Goal: Navigation & Orientation: Find specific page/section

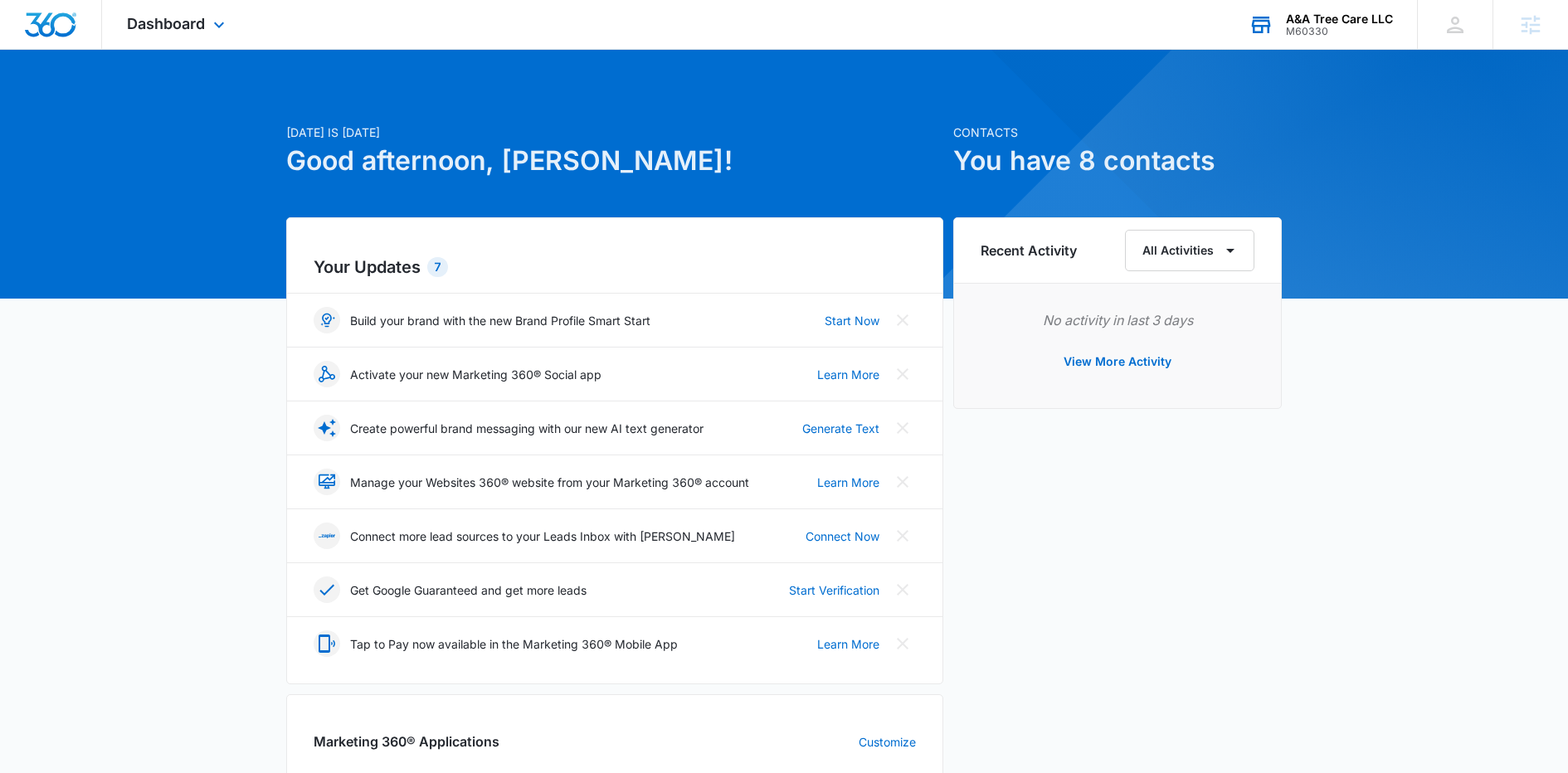
click at [1351, 10] on div "A&A Tree Care LLC M60330 Your Accounts View All" at bounding box center [1320, 24] width 193 height 49
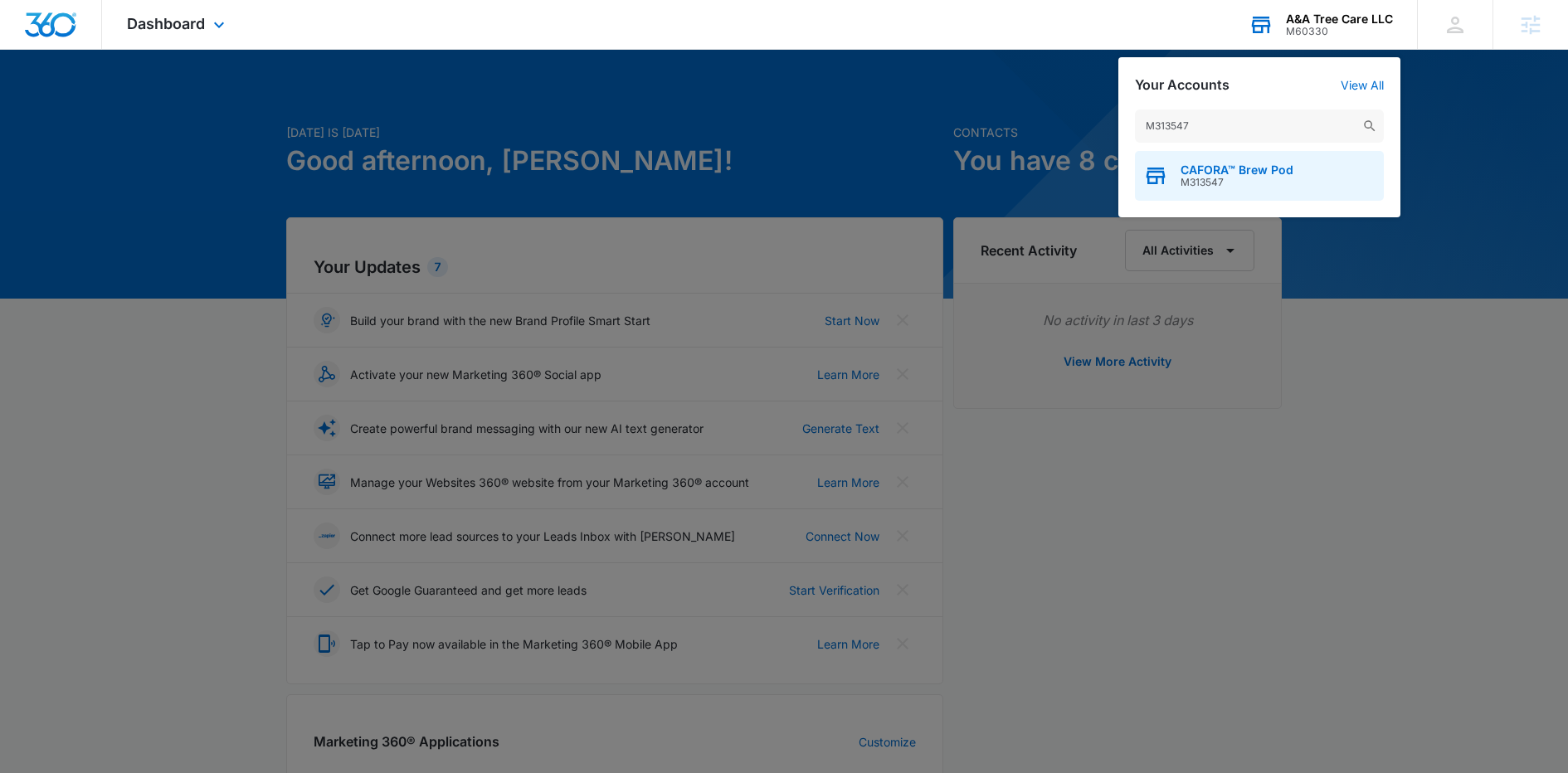
type input "M313547"
click at [1237, 169] on span "CAFORA™ Brew Pod" at bounding box center [1237, 170] width 113 height 13
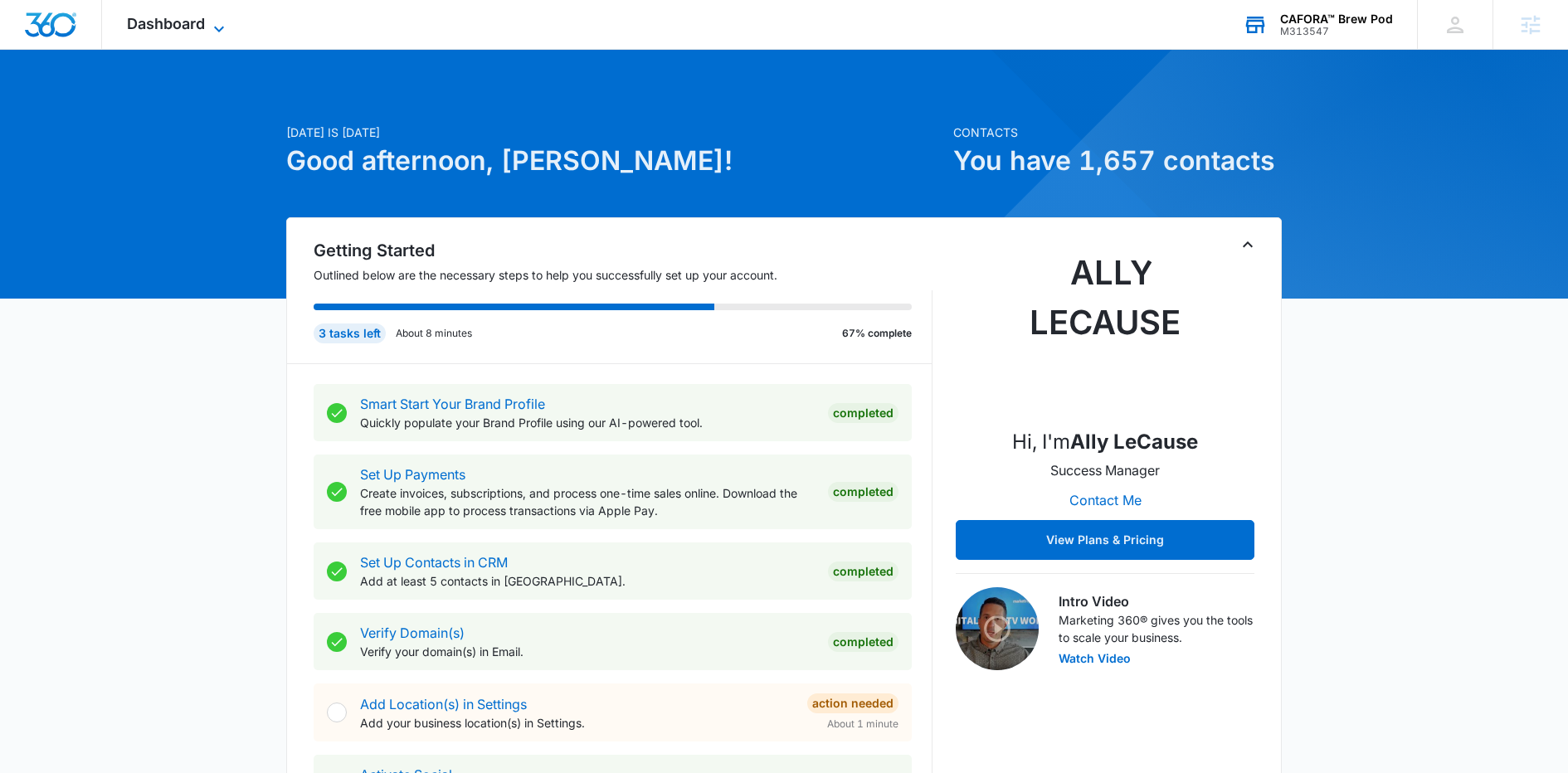
click at [175, 27] on span "Dashboard" at bounding box center [165, 23] width 78 height 18
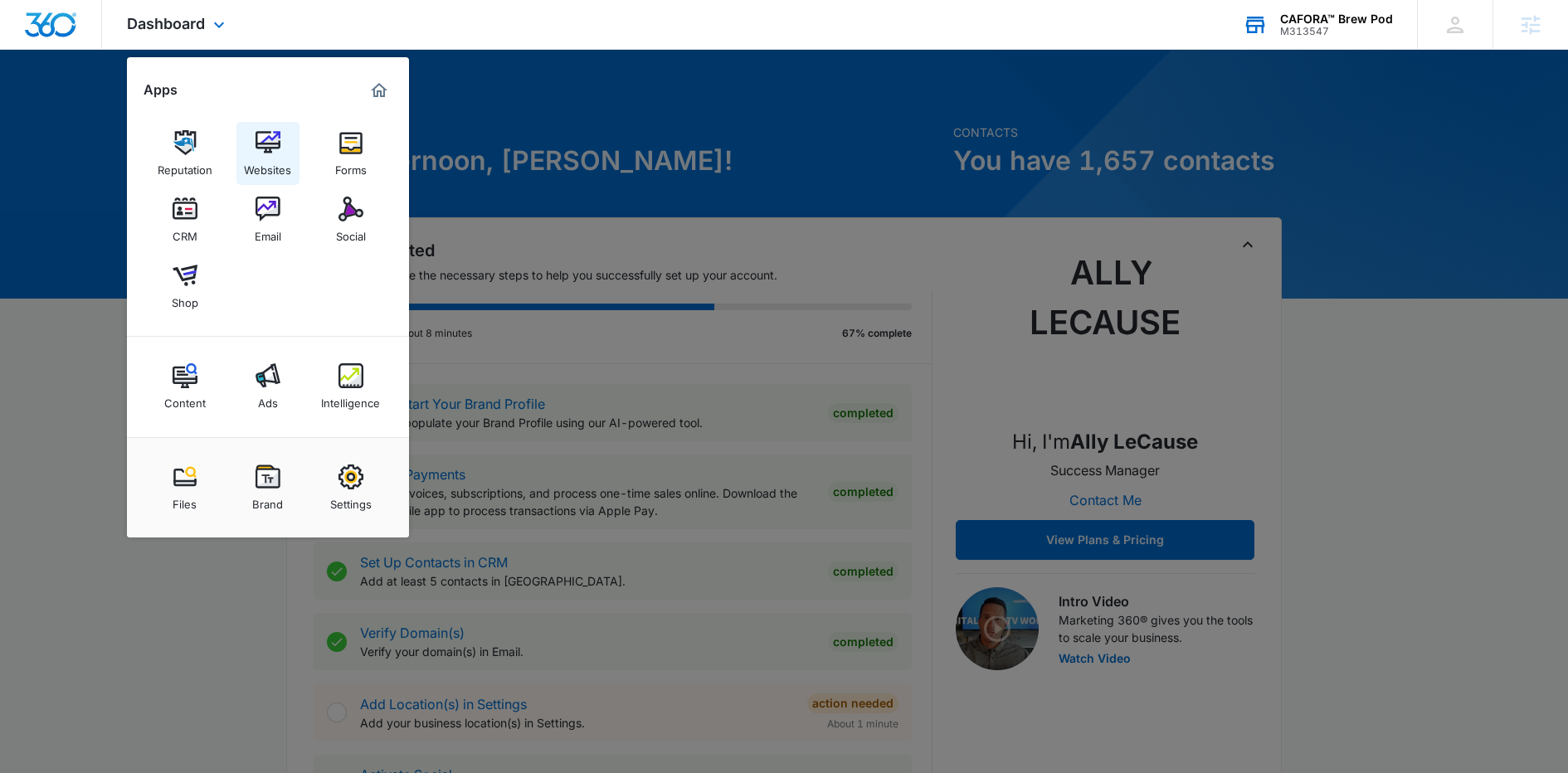
click at [263, 163] on div "Websites" at bounding box center [267, 165] width 47 height 22
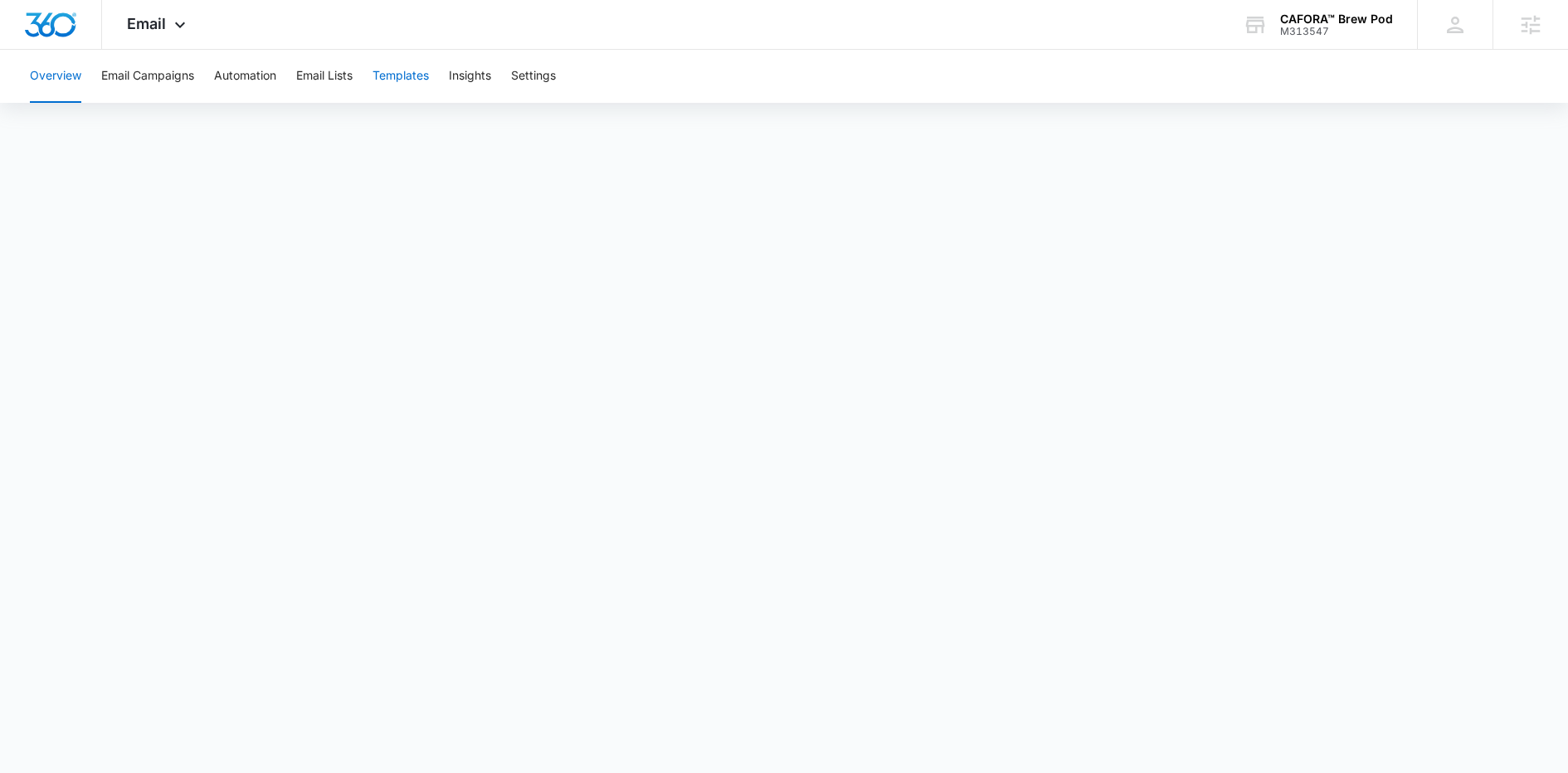
click at [406, 71] on button "Templates" at bounding box center [401, 76] width 56 height 53
click at [164, 64] on button "Email Campaigns" at bounding box center [147, 76] width 93 height 53
click at [238, 83] on button "Automation" at bounding box center [245, 76] width 62 height 53
click at [179, 67] on button "Email Campaigns" at bounding box center [147, 76] width 93 height 53
click at [189, 25] on div "Email Apps Reputation Websites Forms CRM Email Social Shop Content Ads Intellig…" at bounding box center [159, 24] width 113 height 49
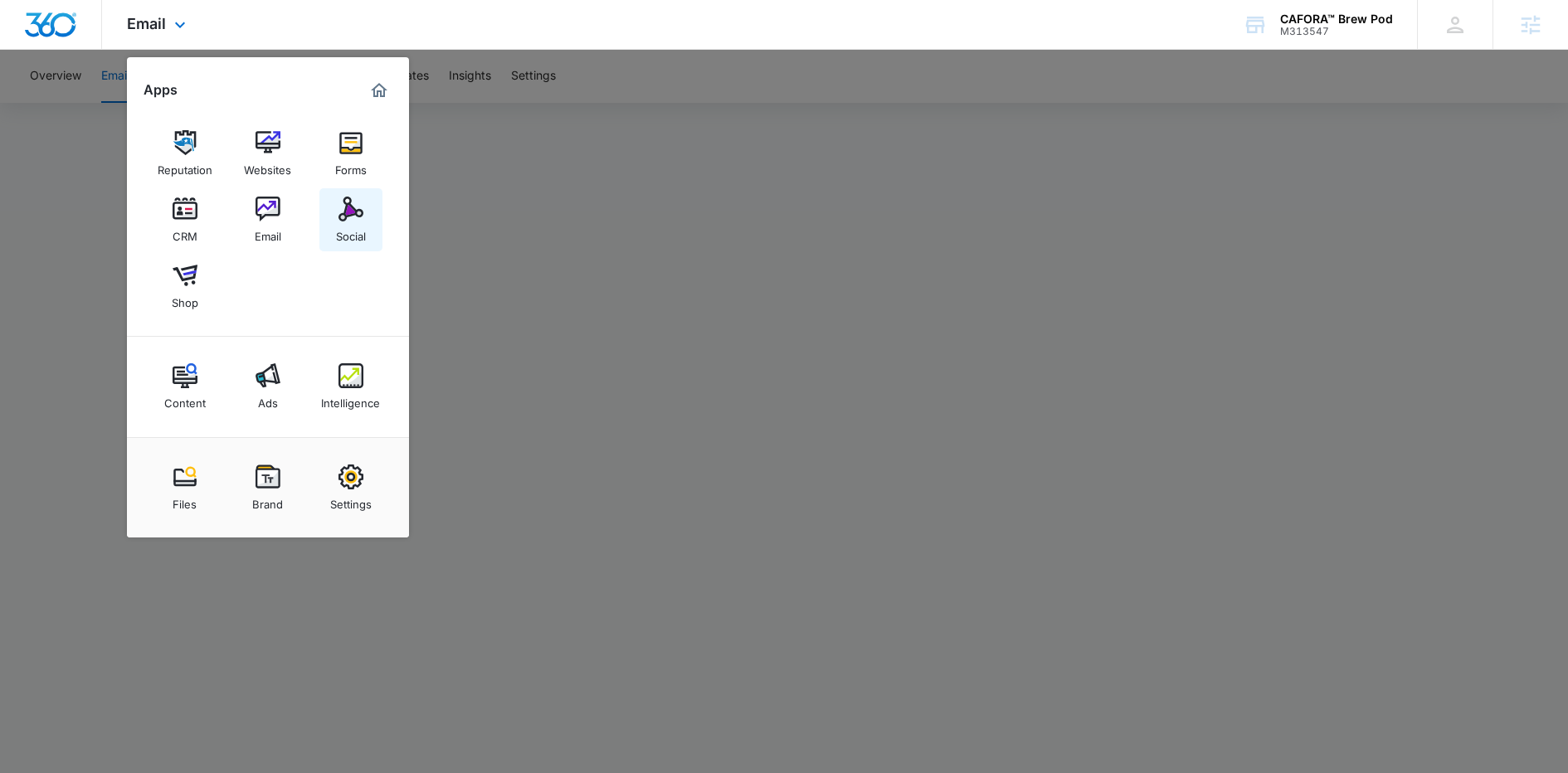
click at [355, 229] on div "Social" at bounding box center [351, 232] width 30 height 22
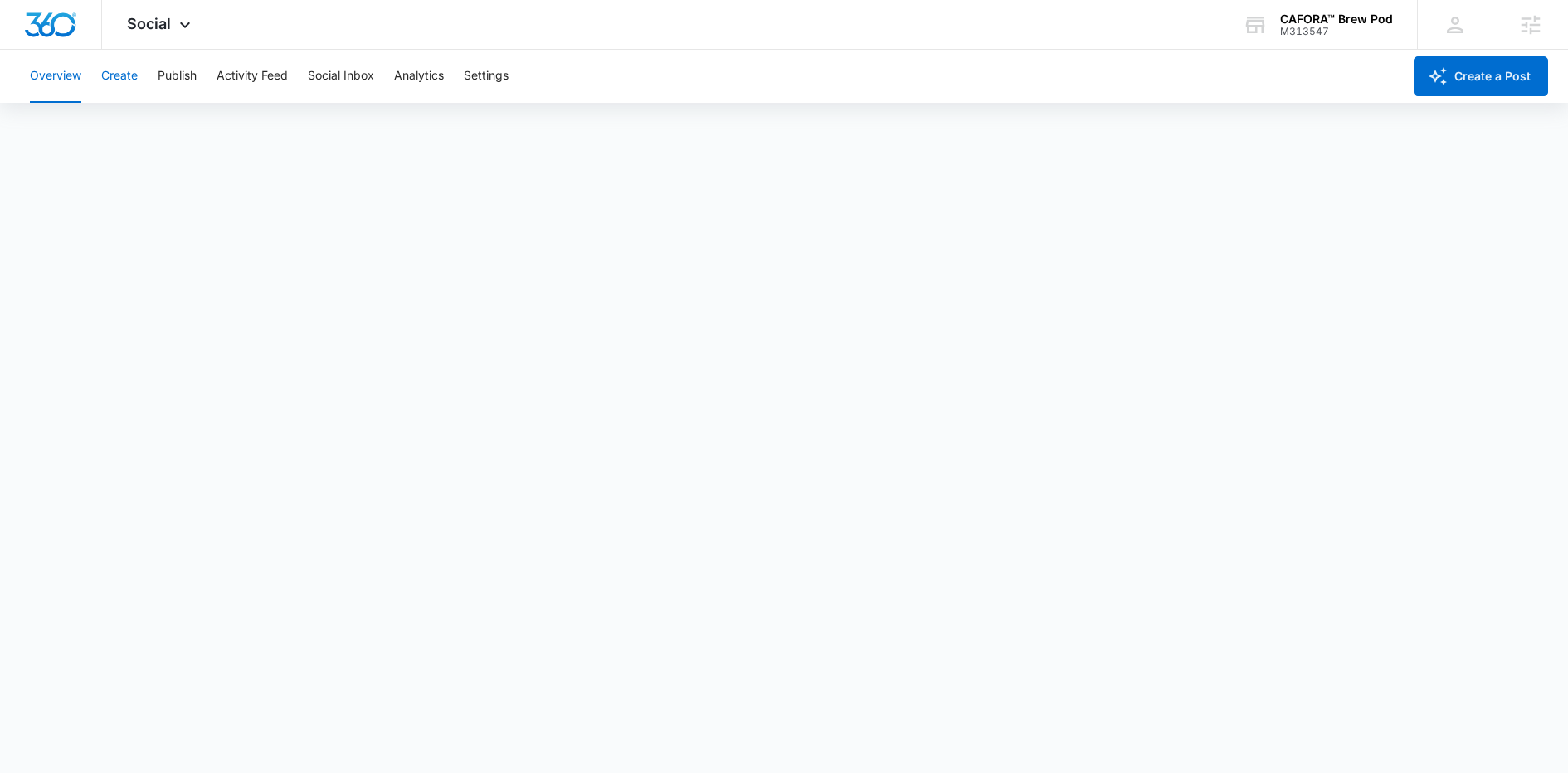
click at [126, 83] on button "Create" at bounding box center [119, 76] width 37 height 53
click at [171, 130] on button "Approvals" at bounding box center [161, 128] width 55 height 47
